Goal: Entertainment & Leisure: Consume media (video, audio)

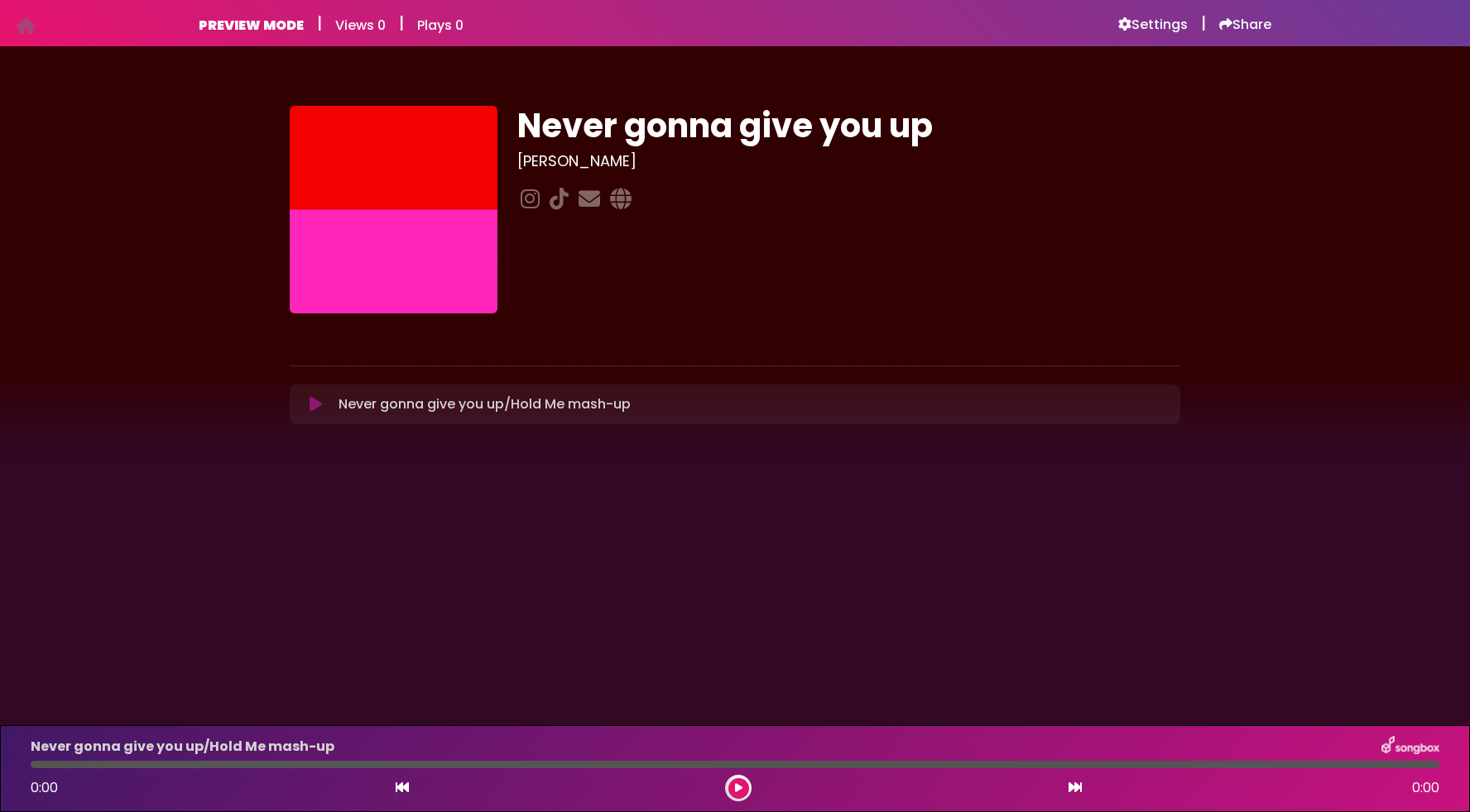
click at [318, 403] on icon at bounding box center [316, 404] width 13 height 16
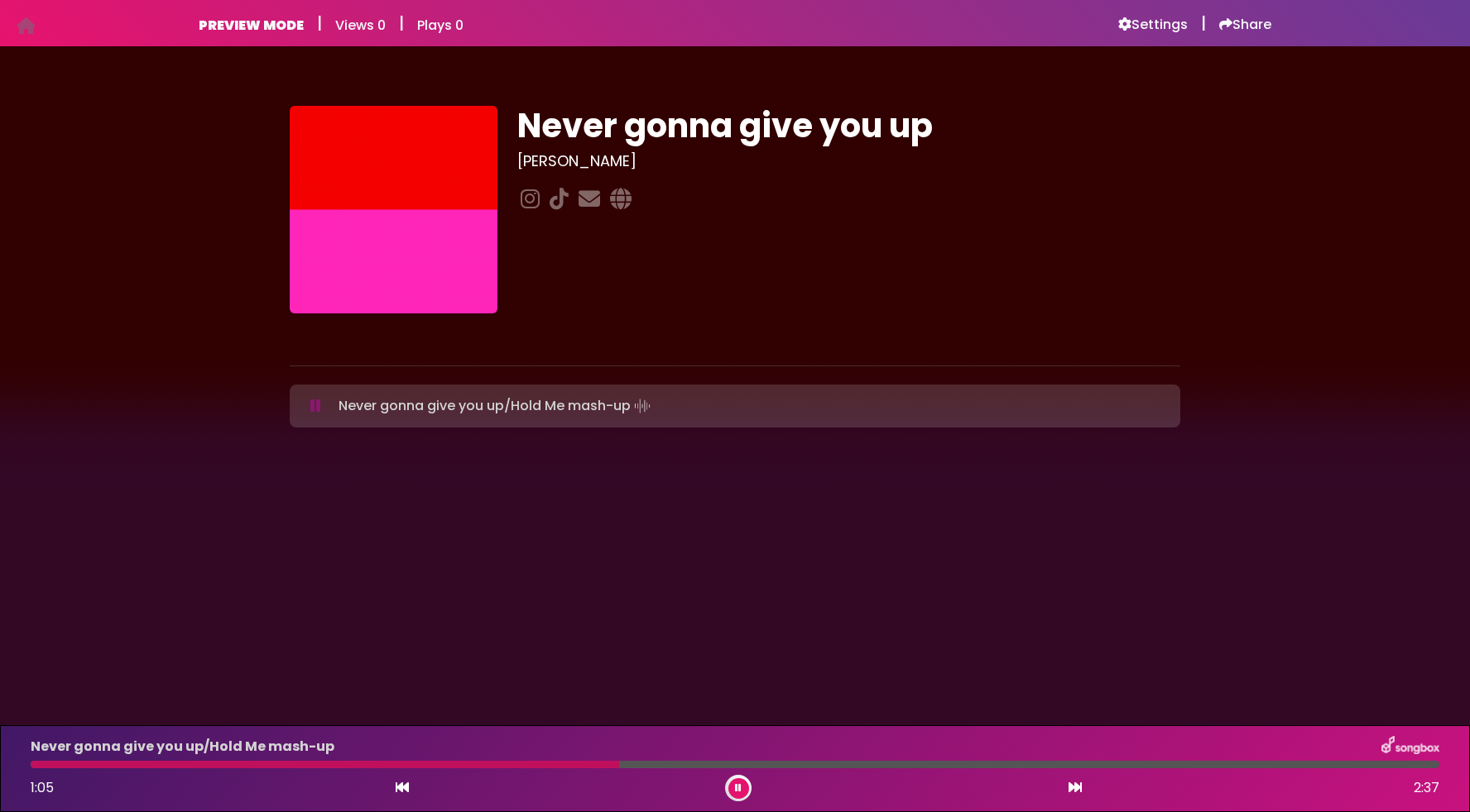
click at [737, 781] on button at bounding box center [738, 788] width 21 height 21
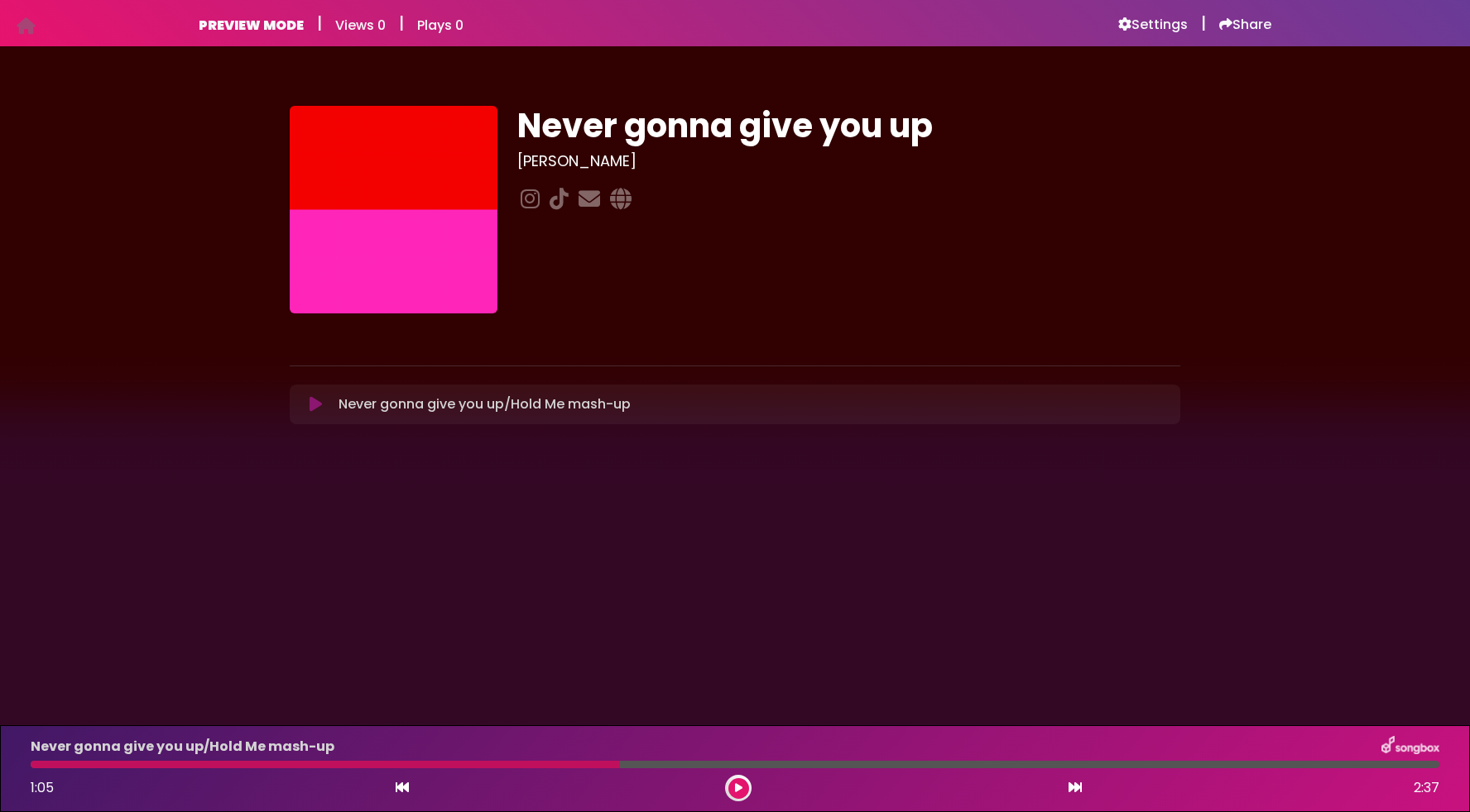
click at [728, 778] on button at bounding box center [738, 788] width 21 height 21
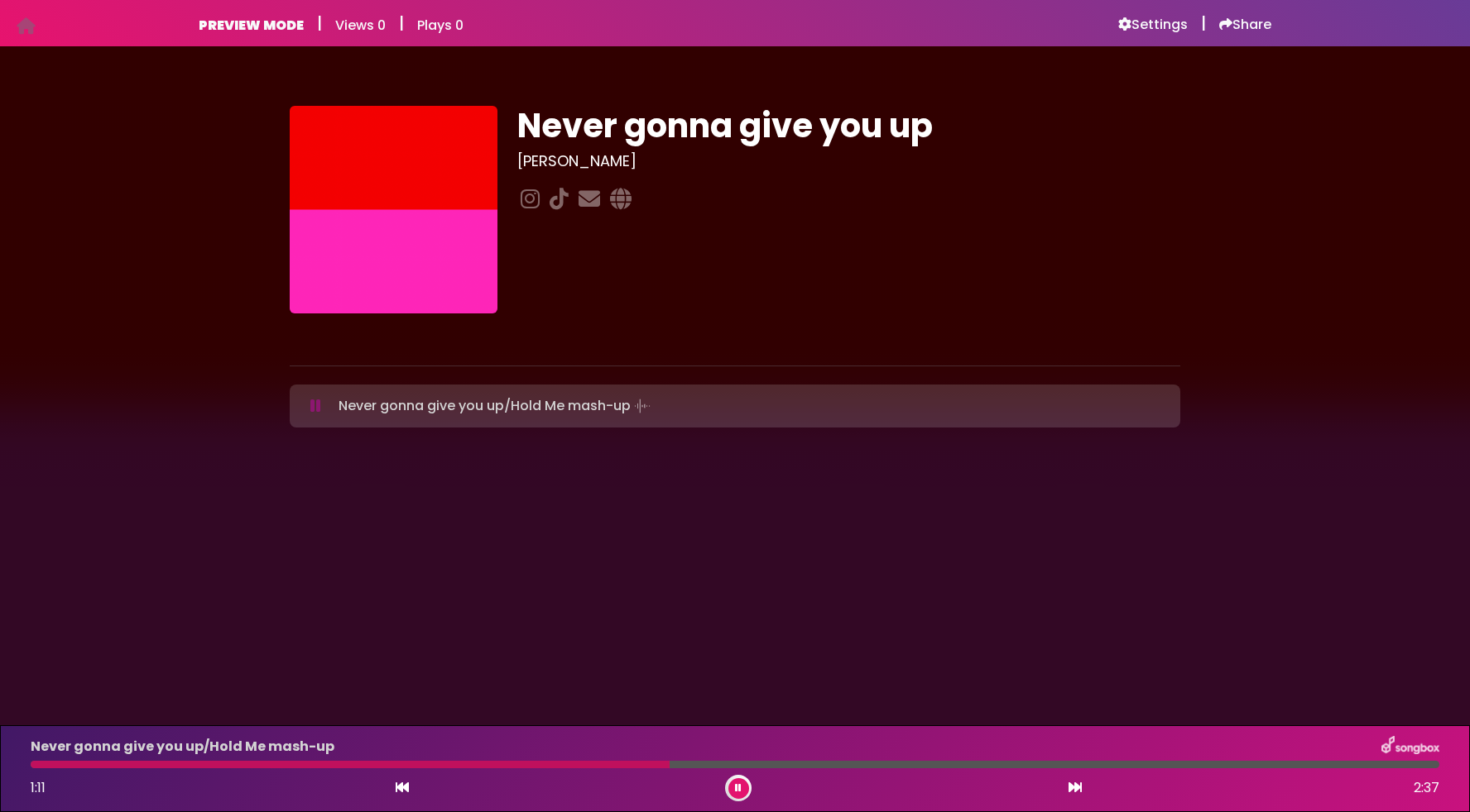
click at [728, 778] on button at bounding box center [738, 788] width 21 height 21
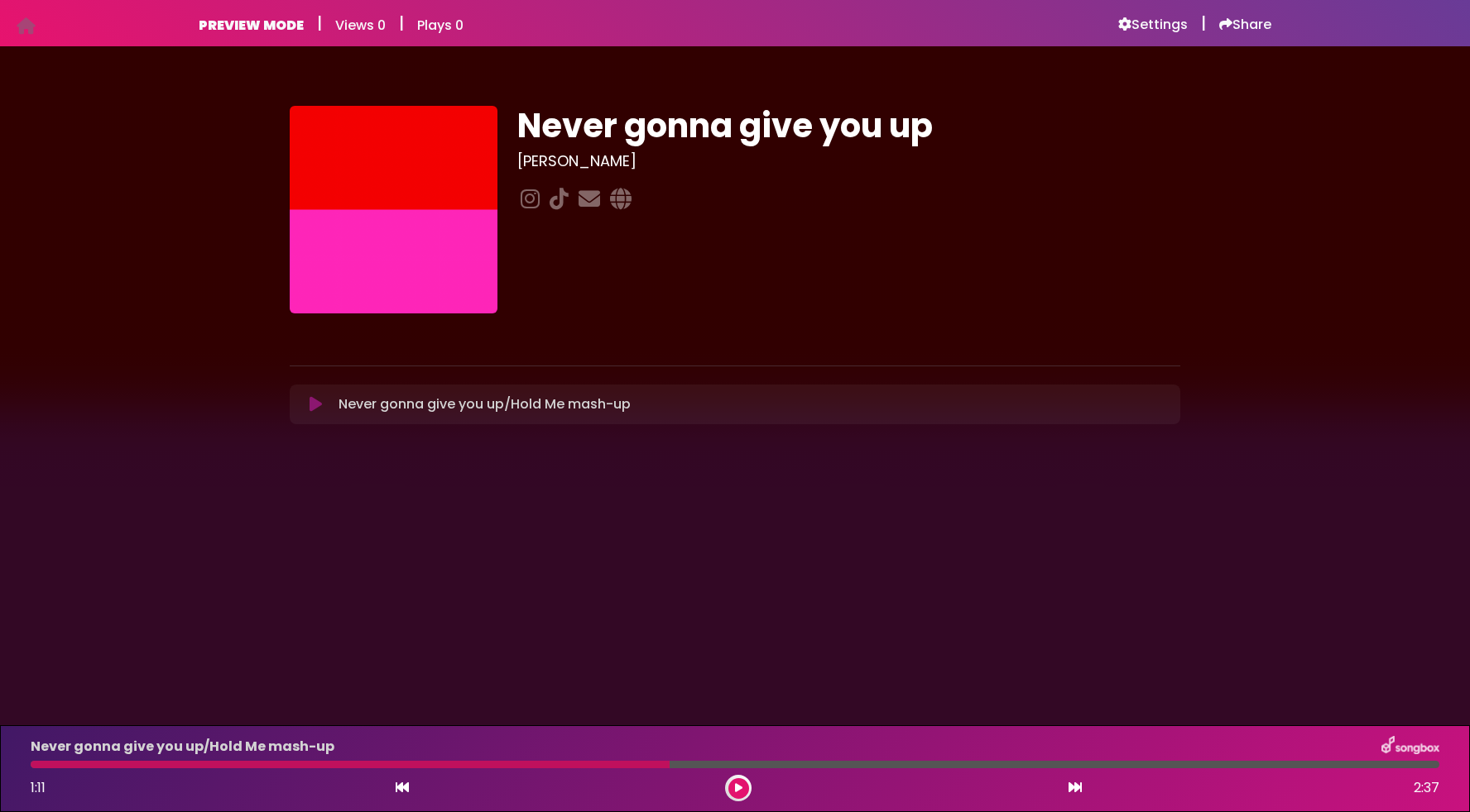
click at [142, 763] on div at bounding box center [349, 764] width 639 height 7
click at [124, 767] on div at bounding box center [349, 764] width 639 height 7
click at [172, 767] on div at bounding box center [349, 764] width 639 height 7
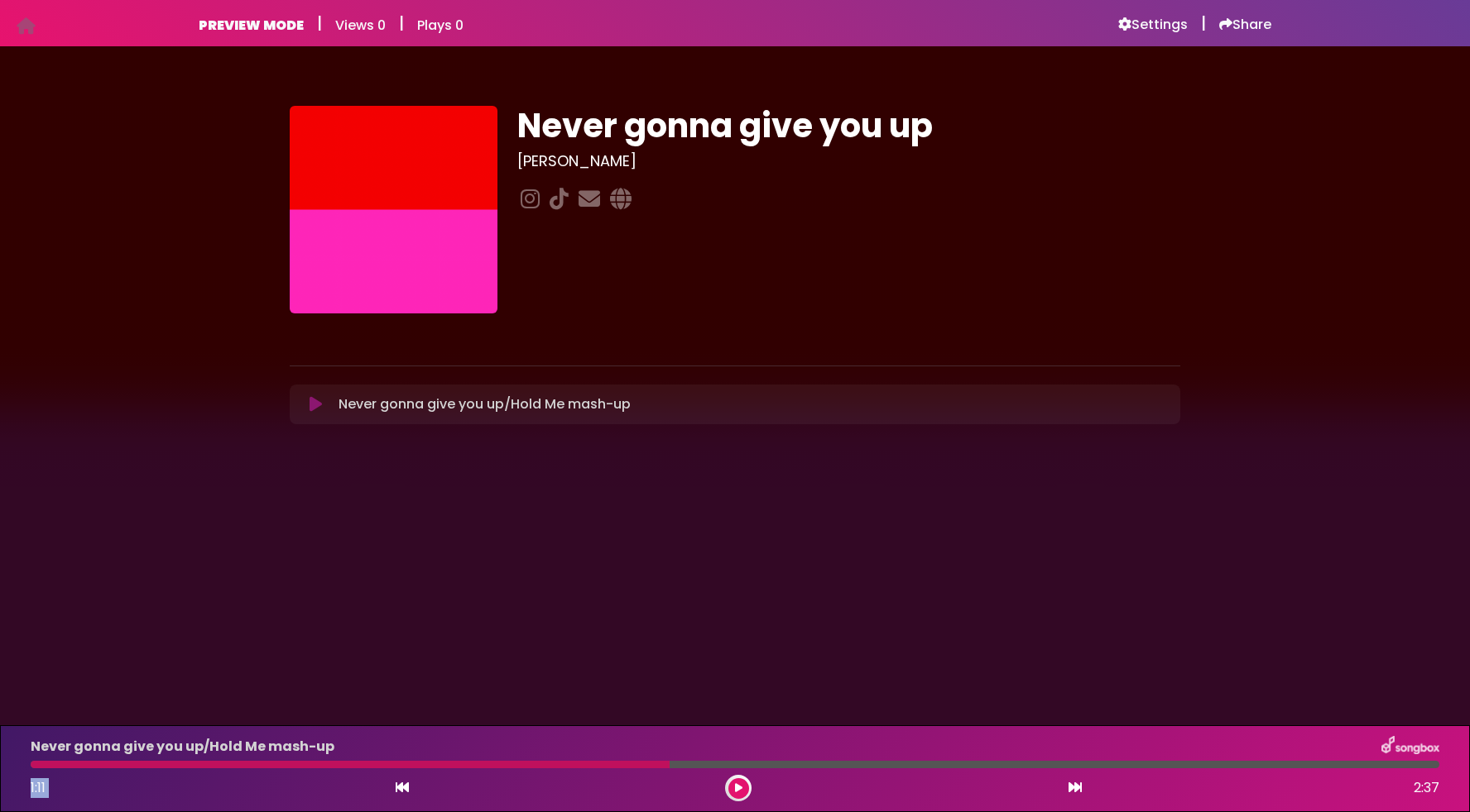
drag, startPoint x: 657, startPoint y: 764, endPoint x: 384, endPoint y: 771, distance: 273.1
click at [384, 771] on div "Never gonna give you up/Hold Me mash-up 1:11 2:37" at bounding box center [735, 768] width 1429 height 65
click at [729, 785] on button at bounding box center [738, 788] width 21 height 21
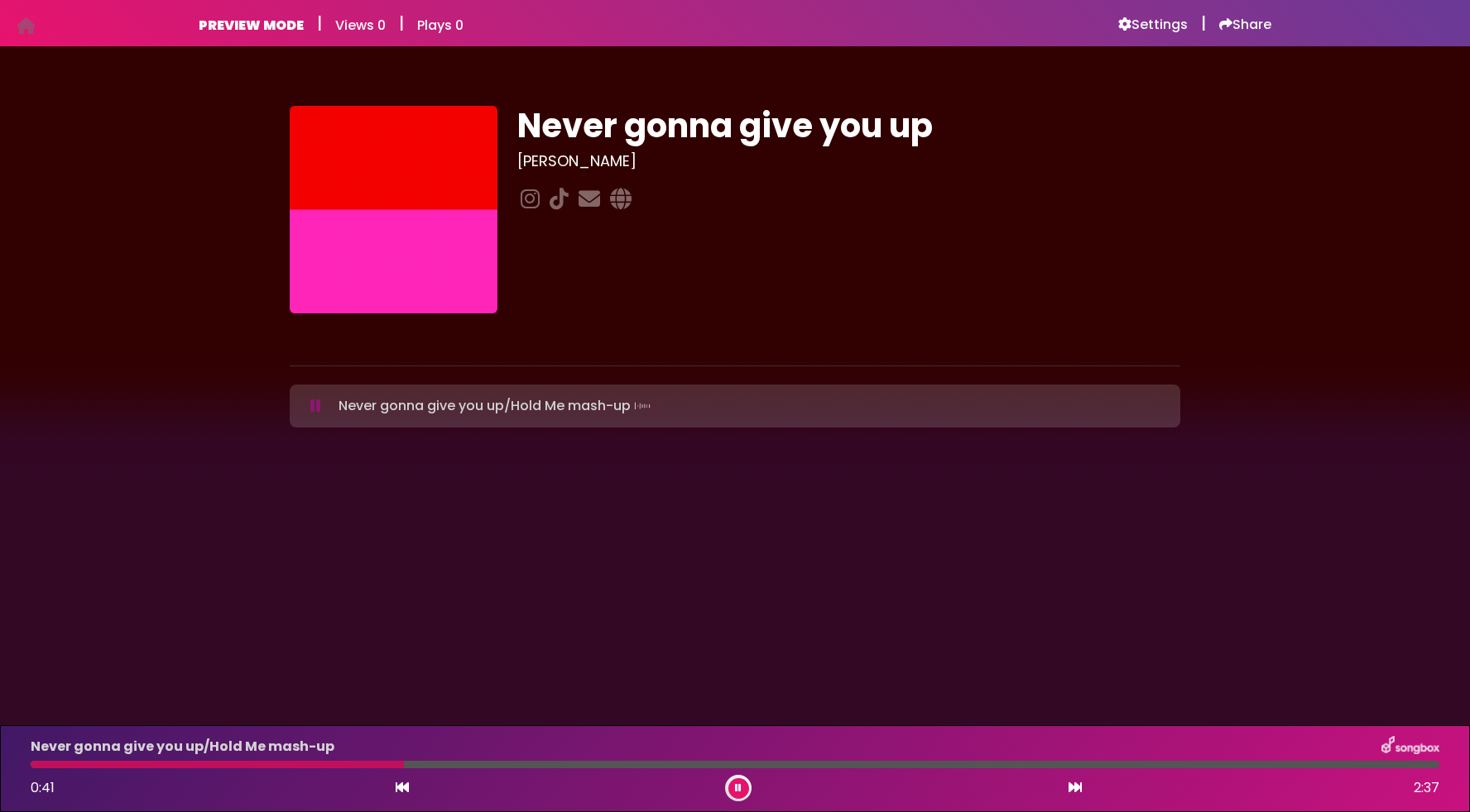
drag, startPoint x: 380, startPoint y: 768, endPoint x: 283, endPoint y: 772, distance: 97.1
click at [291, 768] on div "Never gonna give you up/Hold Me mash-up 0:41 2:37" at bounding box center [735, 768] width 1429 height 65
click at [274, 767] on div at bounding box center [220, 764] width 380 height 7
click at [104, 761] on div at bounding box center [160, 764] width 259 height 7
click at [63, 763] on div at bounding box center [71, 764] width 82 height 7
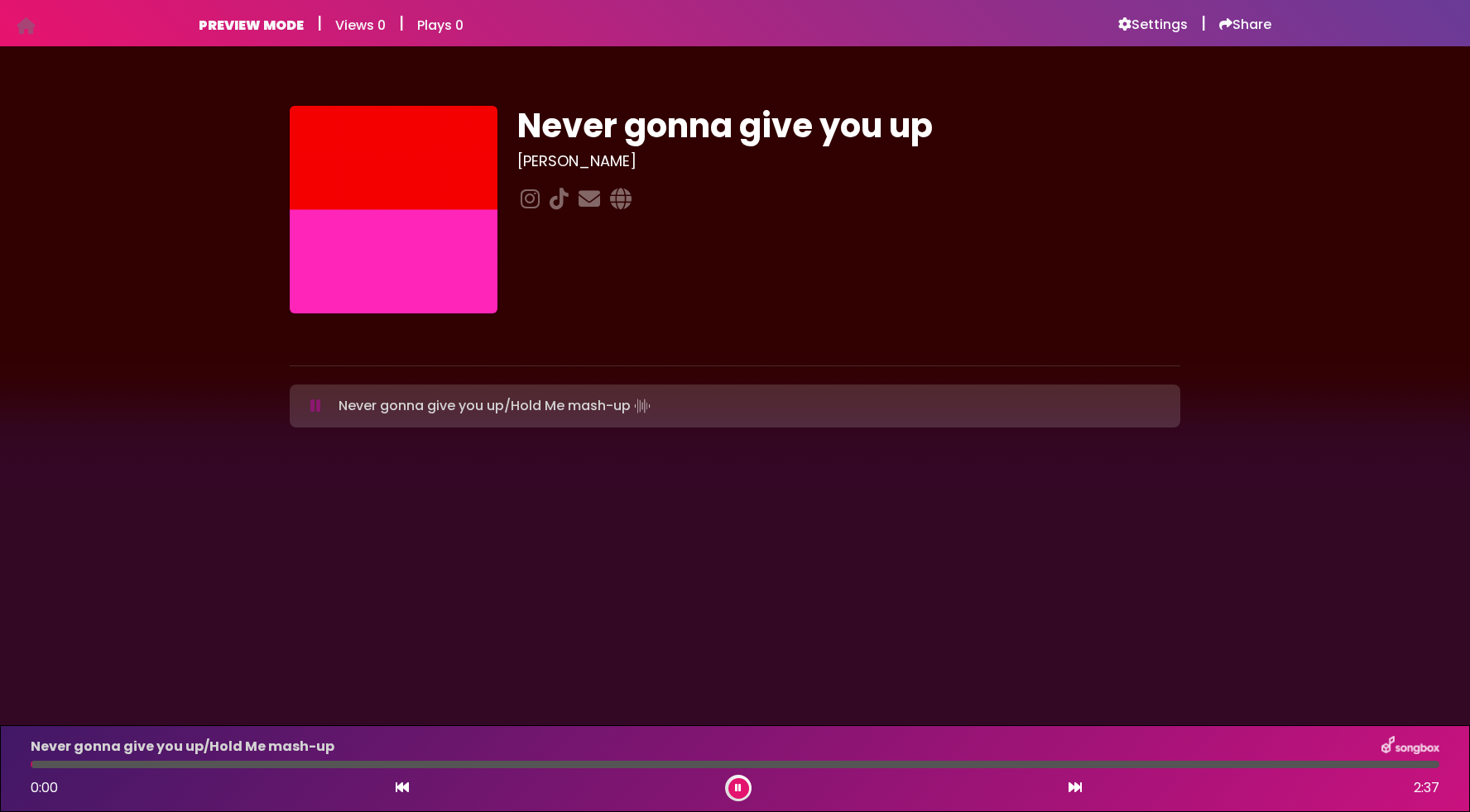
drag, startPoint x: 56, startPoint y: 763, endPoint x: 32, endPoint y: 765, distance: 24.1
click at [32, 765] on div at bounding box center [31, 764] width 2 height 7
click at [951, 765] on div at bounding box center [735, 764] width 1409 height 7
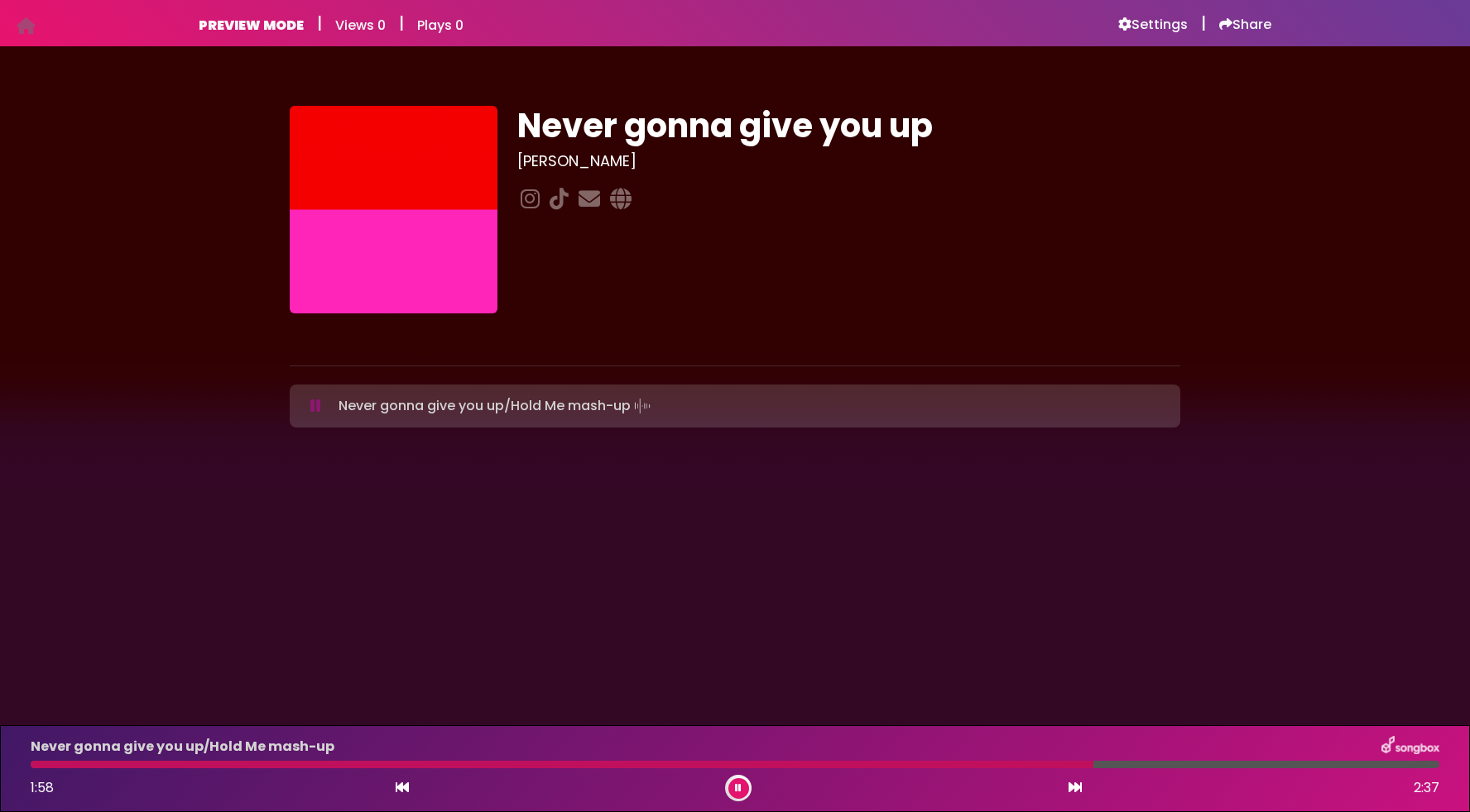
click at [1128, 766] on div at bounding box center [735, 764] width 1409 height 7
click at [1167, 775] on div "2:03 2:37" at bounding box center [735, 788] width 1429 height 27
click at [1188, 767] on div at bounding box center [735, 764] width 1409 height 7
click at [455, 763] on div at bounding box center [641, 764] width 1222 height 7
click at [555, 763] on div at bounding box center [735, 764] width 1409 height 7
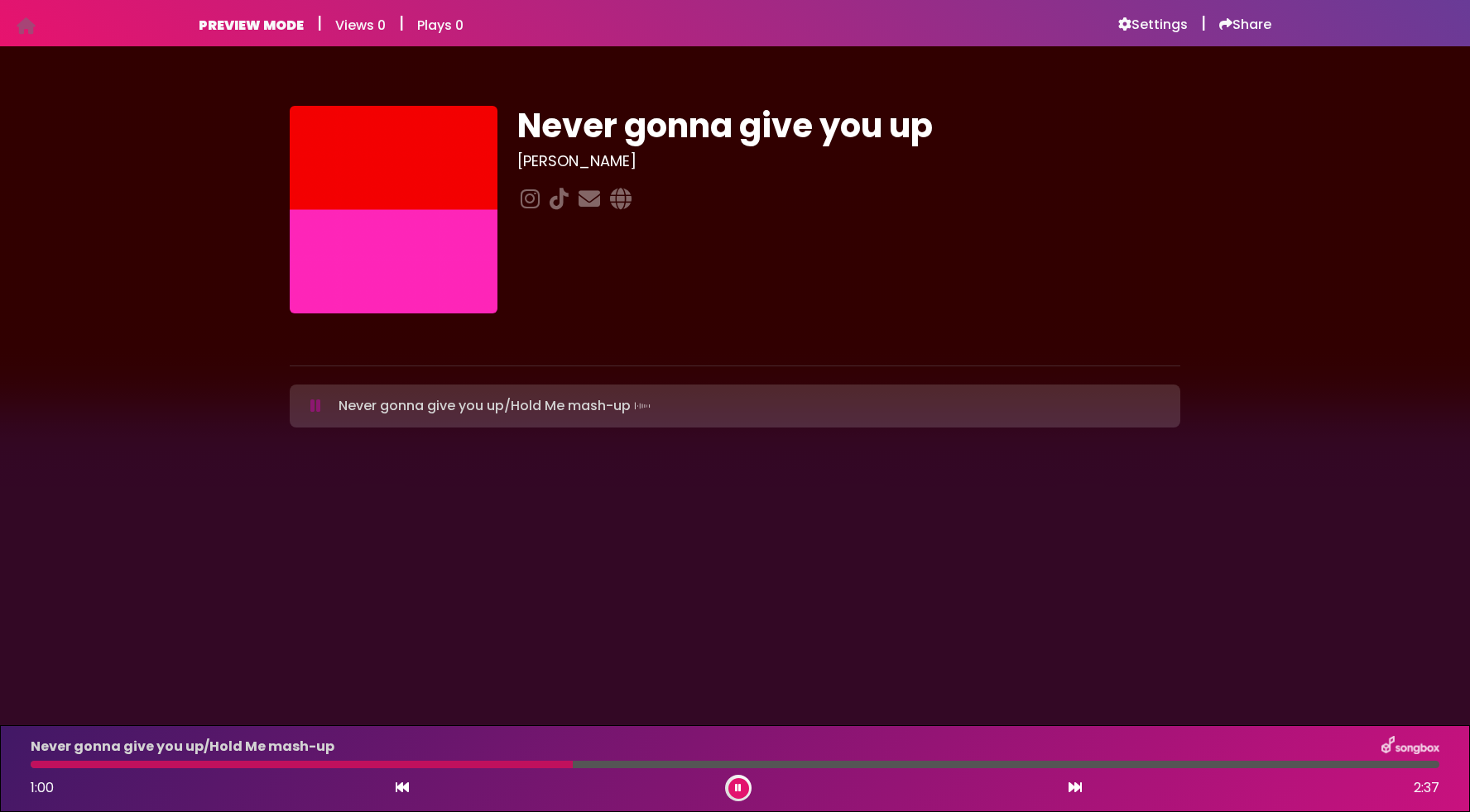
click at [575, 767] on div at bounding box center [735, 764] width 1409 height 7
click at [598, 770] on div "Never gonna give you up/Hold Me mash-up 1:01 2:37" at bounding box center [735, 768] width 1429 height 65
click at [608, 766] on div at bounding box center [735, 764] width 1409 height 7
click at [736, 787] on icon at bounding box center [737, 788] width 6 height 10
